Goal: Task Accomplishment & Management: Complete application form

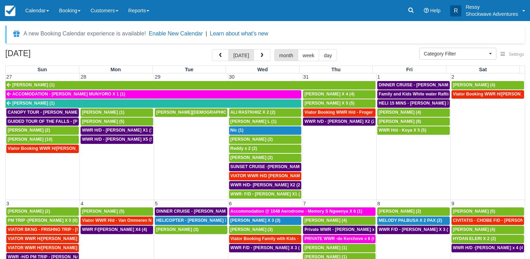
select select
click at [264, 51] on button "button" at bounding box center [262, 55] width 17 height 12
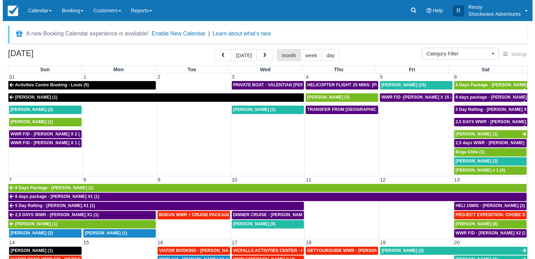
scroll to position [105, 0]
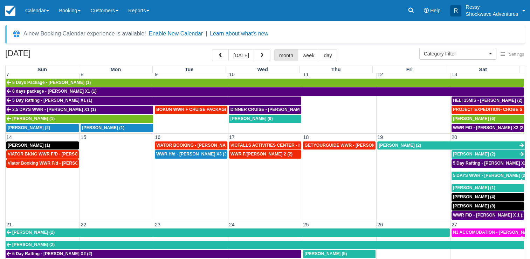
click at [169, 178] on td "WWR H/d - Richard Venn X3 (3)" at bounding box center [191, 185] width 74 height 70
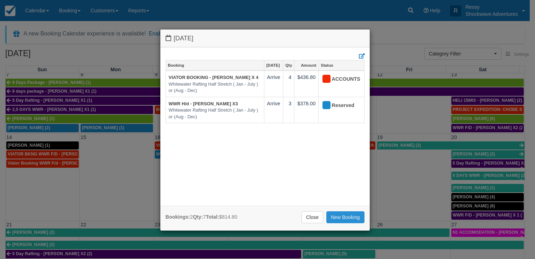
click at [354, 214] on link "New Booking" at bounding box center [346, 217] width 38 height 12
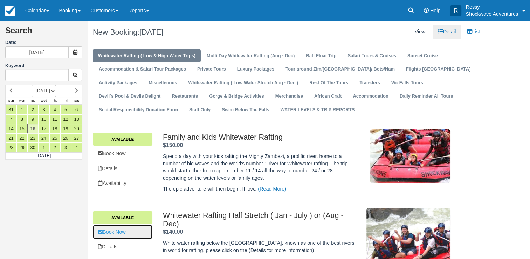
click at [137, 233] on link "Book Now" at bounding box center [123, 232] width 60 height 14
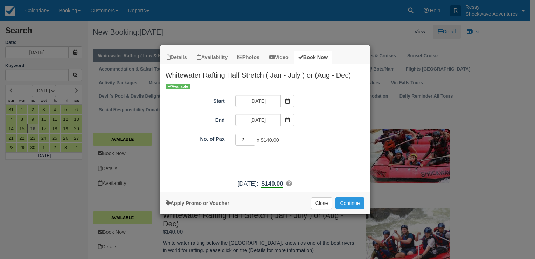
click at [251, 136] on input "2" at bounding box center [245, 140] width 20 height 12
click at [251, 136] on input "3" at bounding box center [245, 140] width 20 height 12
type input "4"
click at [251, 136] on input "4" at bounding box center [245, 140] width 20 height 12
click at [352, 203] on button "Continue" at bounding box center [350, 203] width 29 height 12
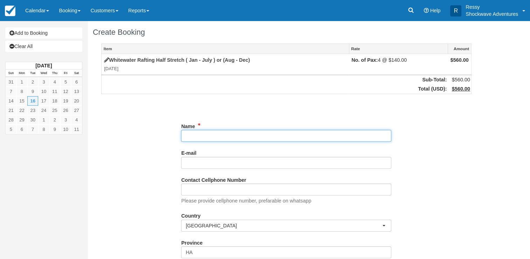
click at [245, 130] on input "Name" at bounding box center [286, 136] width 210 height 12
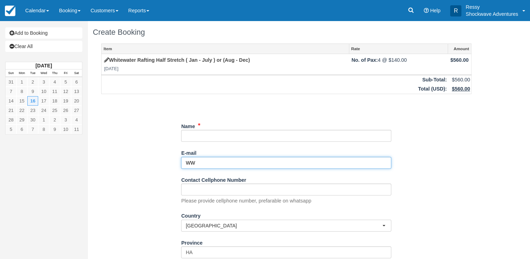
type input "W"
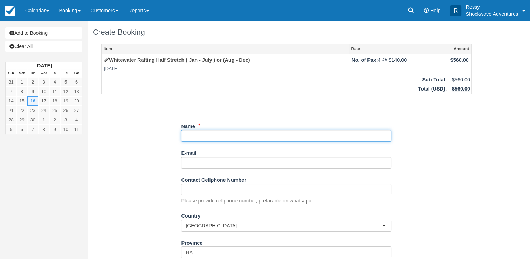
drag, startPoint x: 219, startPoint y: 134, endPoint x: 224, endPoint y: 132, distance: 5.1
click at [220, 134] on input "Name" at bounding box center [286, 136] width 210 height 12
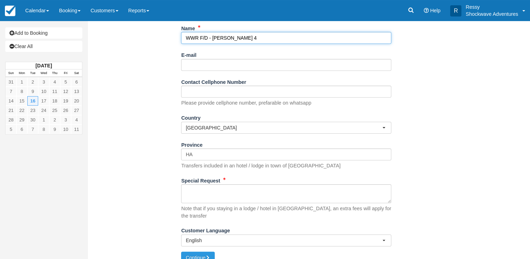
scroll to position [100, 0]
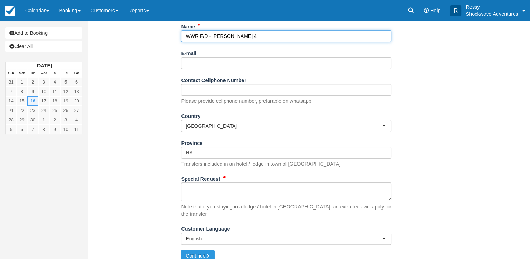
type input "WWR F/D - SURINA SVETLANA X 4"
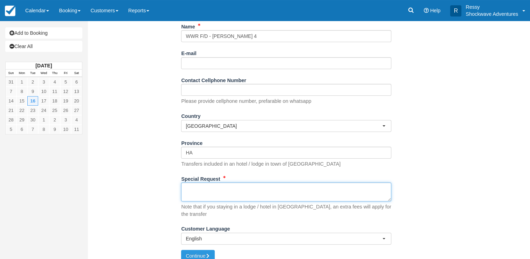
click at [208, 193] on textarea "Special Request" at bounding box center [286, 191] width 210 height 19
type textarea "Shearwater village Agent Cornelious"
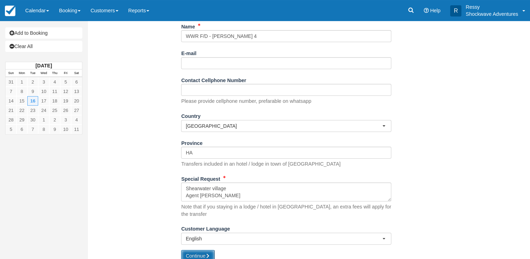
click at [195, 249] on button "Continue" at bounding box center [198, 255] width 34 height 12
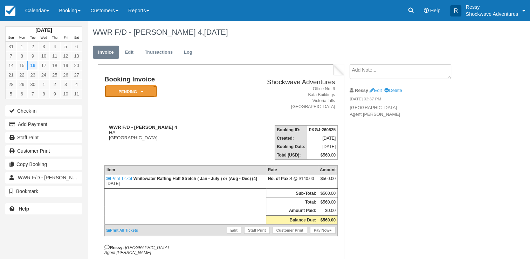
click at [143, 89] on icon at bounding box center [142, 91] width 2 height 4
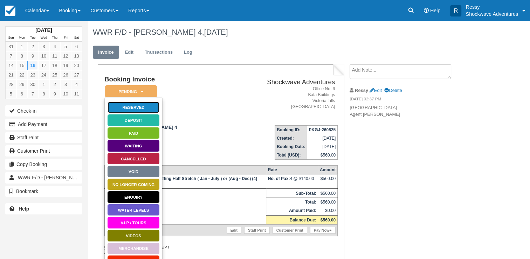
click at [144, 108] on link "Reserved" at bounding box center [133, 107] width 53 height 12
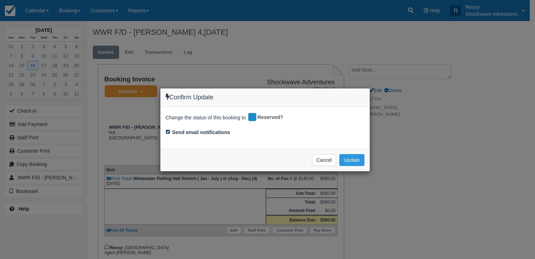
click at [168, 130] on input "Send email notifications" at bounding box center [168, 131] width 5 height 5
checkbox input "false"
click at [352, 159] on button "Update" at bounding box center [352, 160] width 25 height 12
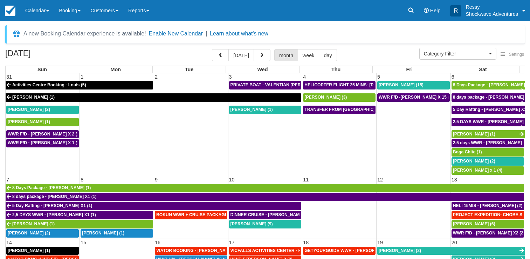
select select
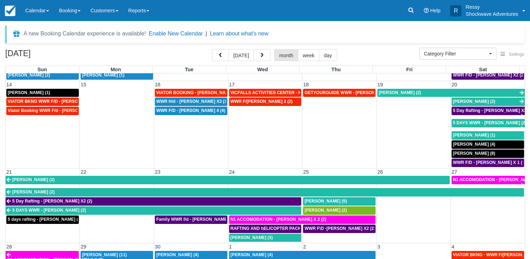
scroll to position [166, 0]
